Goal: Task Accomplishment & Management: Use online tool/utility

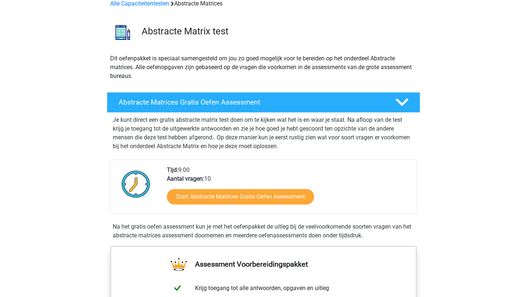
scroll to position [66, 0]
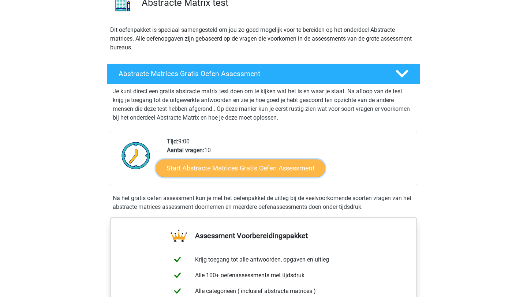
click at [232, 163] on link "Start Abstracte Matrices Gratis Oefen Assessment" at bounding box center [240, 168] width 169 height 18
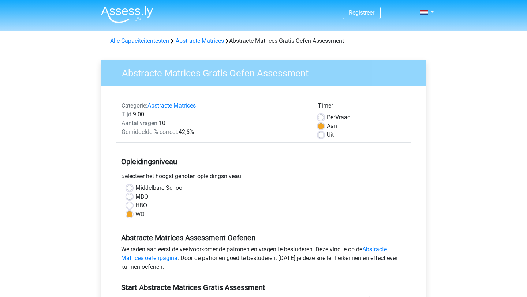
scroll to position [21, 0]
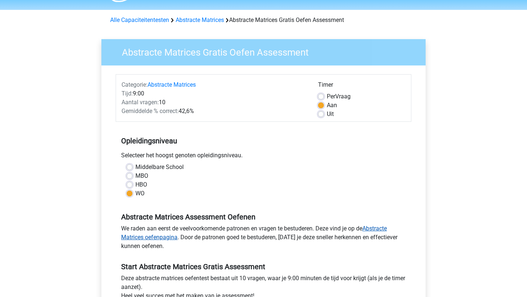
click at [154, 240] on link "Abstracte Matrices oefenpagina" at bounding box center [254, 233] width 266 height 16
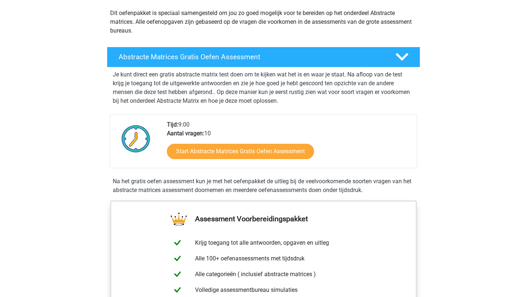
scroll to position [82, 0]
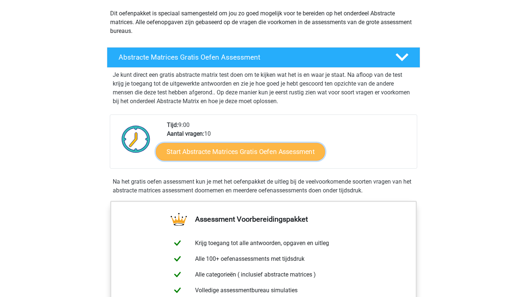
click at [238, 150] on link "Start Abstracte Matrices Gratis Oefen Assessment" at bounding box center [240, 152] width 169 height 18
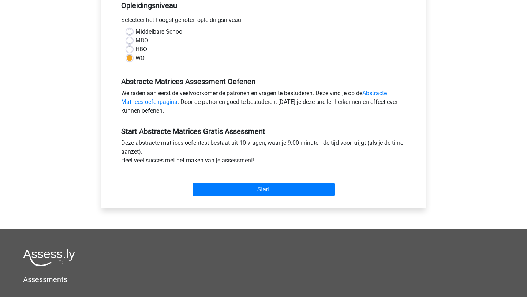
scroll to position [281, 0]
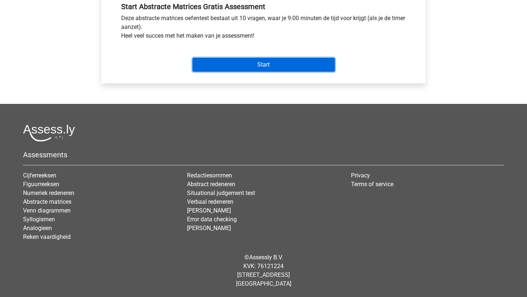
click at [223, 61] on input "Start" at bounding box center [264, 65] width 142 height 14
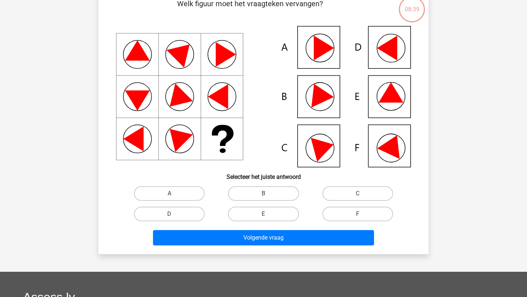
scroll to position [63, 0]
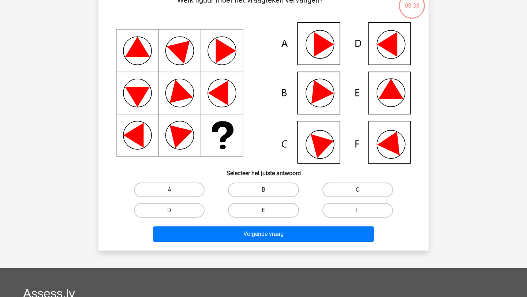
click at [261, 210] on label "E" at bounding box center [263, 210] width 71 height 15
click at [264, 210] on input "E" at bounding box center [266, 212] width 5 height 5
radio input "true"
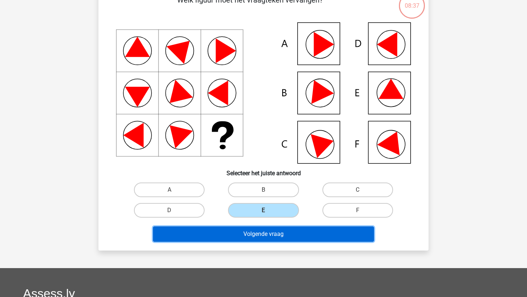
click at [261, 238] on button "Volgende vraag" at bounding box center [263, 234] width 221 height 15
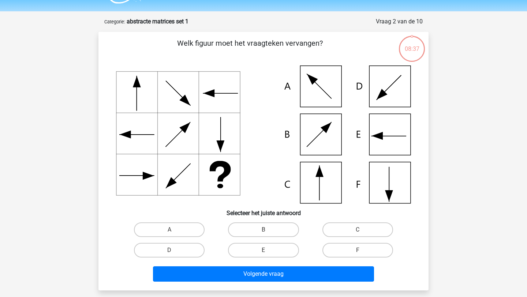
scroll to position [19, 0]
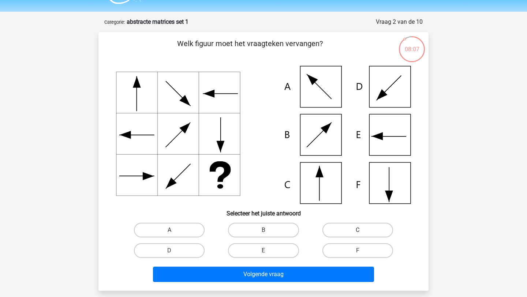
click at [331, 225] on label "C" at bounding box center [357, 230] width 71 height 15
click at [358, 230] on input "C" at bounding box center [360, 232] width 5 height 5
radio input "true"
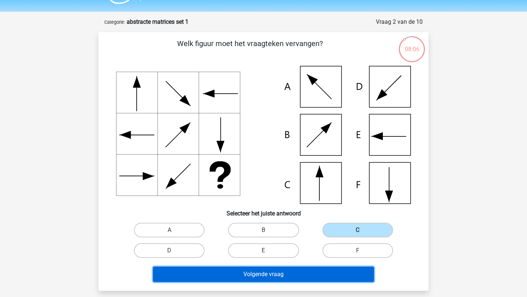
click at [284, 281] on button "Volgende vraag" at bounding box center [263, 274] width 221 height 15
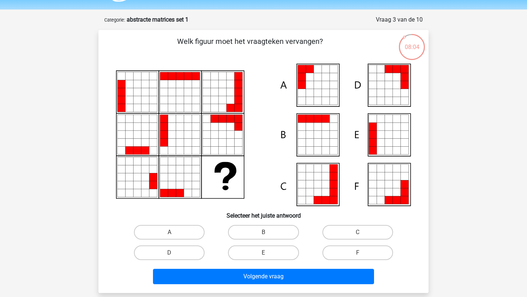
scroll to position [22, 0]
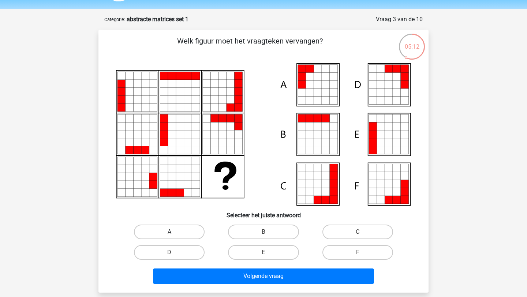
click at [186, 234] on label "A" at bounding box center [169, 232] width 71 height 15
click at [174, 234] on input "A" at bounding box center [171, 234] width 5 height 5
radio input "true"
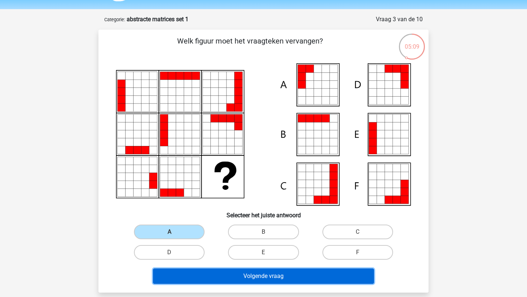
click at [250, 279] on button "Volgende vraag" at bounding box center [263, 276] width 221 height 15
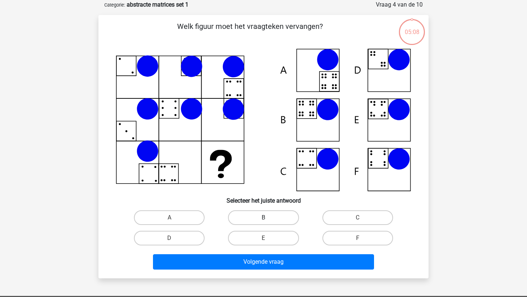
scroll to position [37, 0]
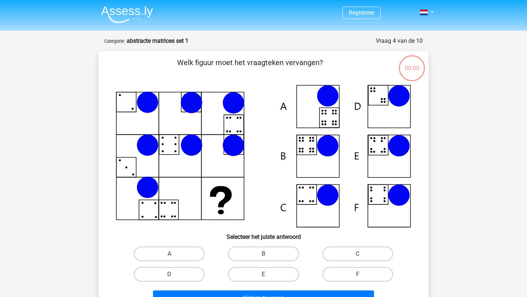
scroll to position [37, 0]
